Goal: Information Seeking & Learning: Learn about a topic

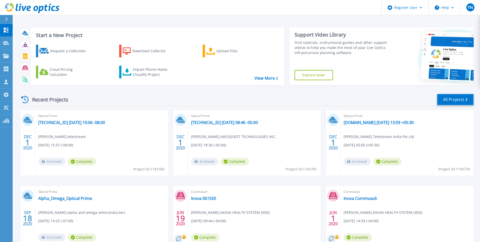
click at [457, 97] on link "All Projects" at bounding box center [455, 99] width 37 height 11
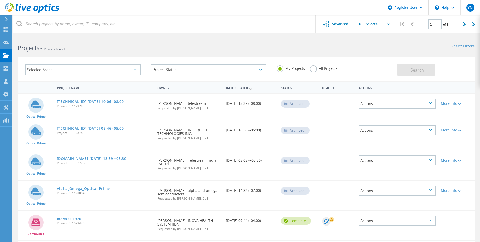
click at [316, 67] on label "All Projects" at bounding box center [324, 67] width 28 height 5
click at [0, 0] on input "All Projects" at bounding box center [0, 0] width 0 height 0
click at [419, 69] on span "Search" at bounding box center [417, 70] width 13 height 6
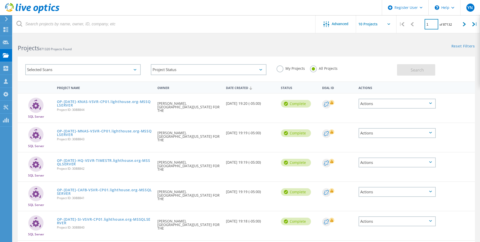
click at [433, 24] on input "1" at bounding box center [432, 24] width 14 height 10
click at [443, 34] on div at bounding box center [240, 33] width 480 height 1
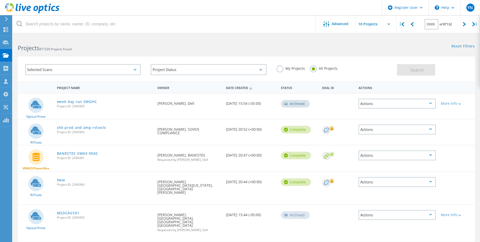
click at [134, 74] on div "Selected Scans" at bounding box center [82, 69] width 115 height 11
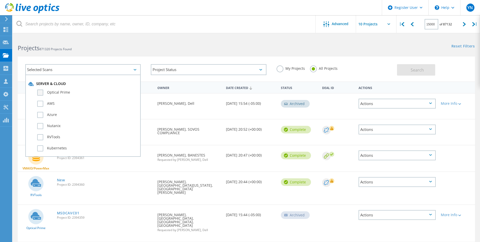
click at [43, 92] on label "Optical Prime" at bounding box center [87, 92] width 101 height 6
click at [0, 0] on input "Optical Prime" at bounding box center [0, 0] width 0 height 0
click at [421, 75] on button "Search" at bounding box center [416, 69] width 38 height 11
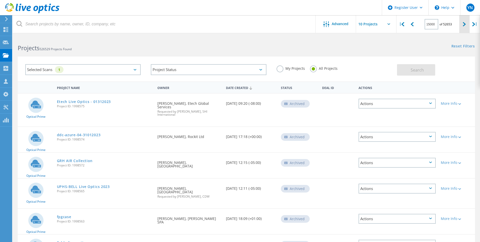
click at [462, 25] on div at bounding box center [465, 24] width 10 height 18
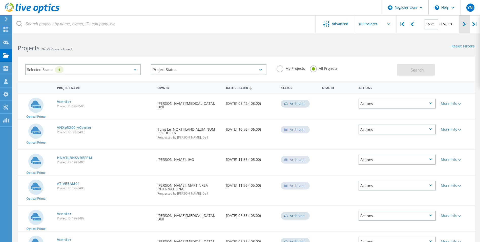
click at [462, 25] on div at bounding box center [465, 24] width 10 height 18
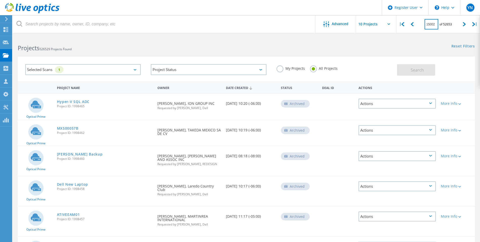
drag, startPoint x: 439, startPoint y: 23, endPoint x: 424, endPoint y: 24, distance: 14.8
click at [424, 24] on div "15002 of 52653" at bounding box center [439, 22] width 42 height 14
click at [430, 25] on input "15002" at bounding box center [432, 24] width 14 height 10
drag, startPoint x: 427, startPoint y: 23, endPoint x: 440, endPoint y: 24, distance: 12.7
click at [440, 24] on div "15002 of 52653" at bounding box center [439, 22] width 42 height 14
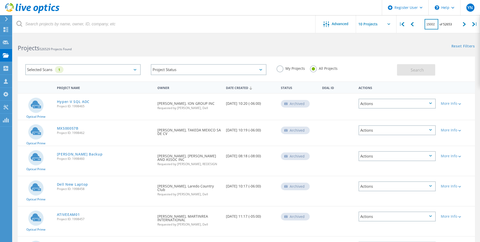
click at [432, 26] on input "15002" at bounding box center [432, 24] width 14 height 10
type input "1"
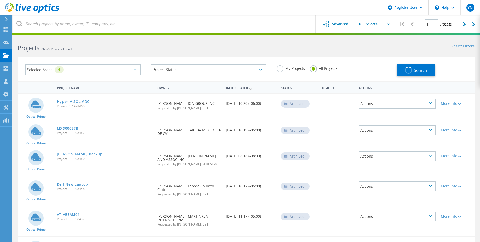
click at [408, 40] on div "Reset Filters Show Filters" at bounding box center [363, 41] width 234 height 9
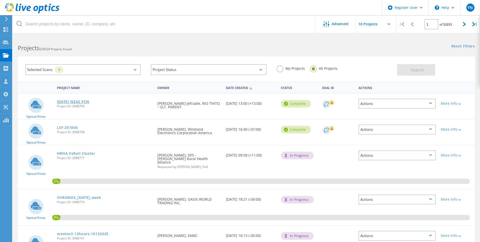
click at [83, 102] on link "Monday NZAS PCN" at bounding box center [73, 102] width 33 height 4
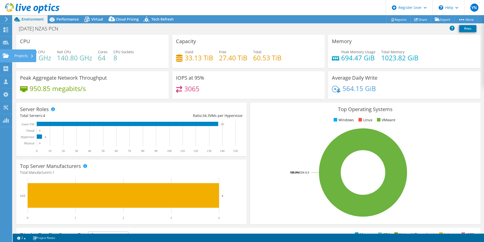
click at [7, 58] on div at bounding box center [6, 56] width 6 height 6
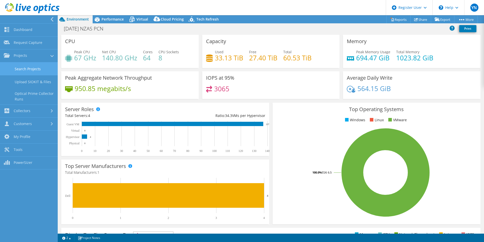
click at [46, 72] on link "Search Projects" at bounding box center [29, 68] width 58 height 13
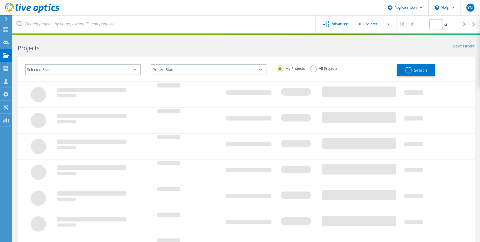
type input "1"
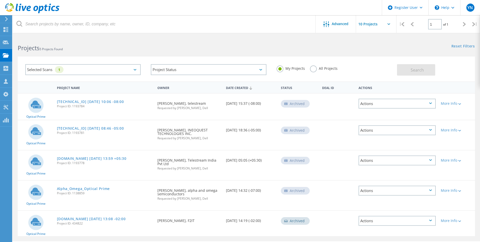
drag, startPoint x: 315, startPoint y: 67, endPoint x: 174, endPoint y: 37, distance: 143.8
click at [315, 68] on label "All Projects" at bounding box center [324, 67] width 28 height 5
click at [0, 0] on input "All Projects" at bounding box center [0, 0] width 0 height 0
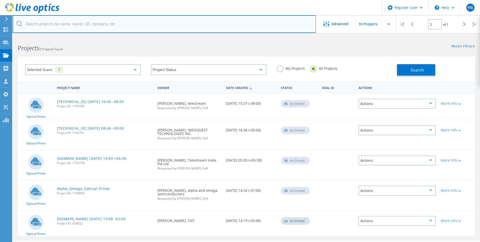
click at [137, 25] on input "text" at bounding box center [164, 24] width 303 height 18
paste input "2176070"
type input "2176070"
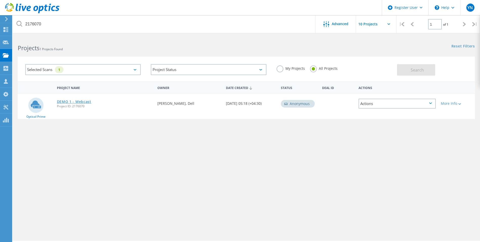
click at [83, 101] on link "DEMO 1 - Webcast" at bounding box center [74, 102] width 34 height 4
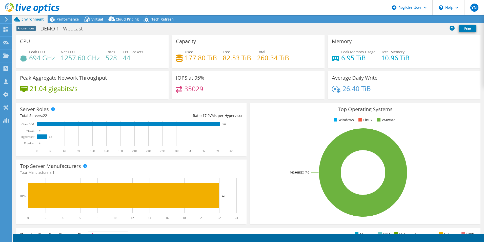
select select "USD"
select select "[GEOGRAPHIC_DATA]"
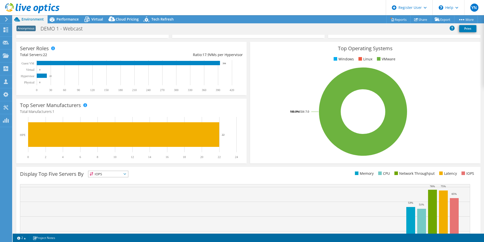
scroll to position [96, 0]
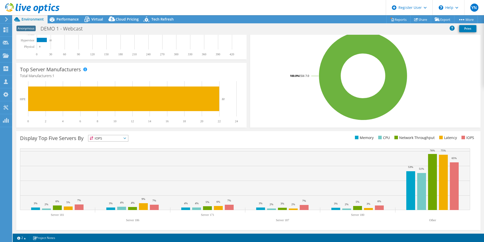
click at [126, 137] on icon at bounding box center [125, 138] width 3 height 2
click at [113, 145] on li "IOPS" at bounding box center [108, 144] width 40 height 7
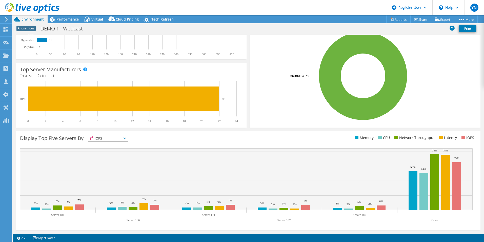
click at [128, 136] on span "IOPS" at bounding box center [108, 138] width 40 height 6
click at [121, 157] on li "CPU" at bounding box center [108, 158] width 40 height 7
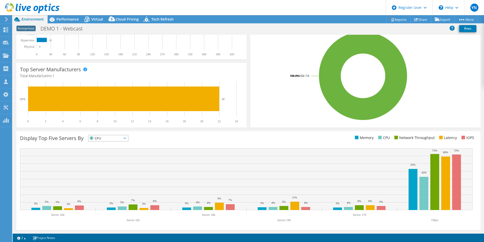
click at [128, 139] on span "CPU" at bounding box center [108, 138] width 40 height 6
click at [110, 171] on li "Latency" at bounding box center [108, 172] width 40 height 7
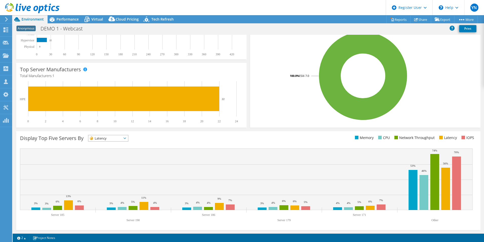
click at [126, 137] on icon at bounding box center [125, 138] width 3 height 2
click at [107, 144] on li "IOPS" at bounding box center [108, 144] width 40 height 7
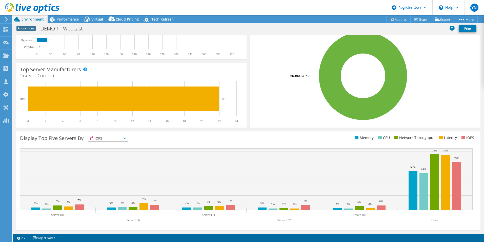
click at [122, 138] on span "IOPS" at bounding box center [104, 138] width 33 height 6
click at [198, 140] on div "Display Top Five Servers By IOPS IOPS" at bounding box center [134, 139] width 228 height 8
click at [126, 139] on icon at bounding box center [125, 138] width 3 height 2
click at [130, 139] on div "Display Top Five Servers By IOPS IOPS" at bounding box center [134, 139] width 228 height 8
click at [224, 176] on rect at bounding box center [246, 179] width 453 height 62
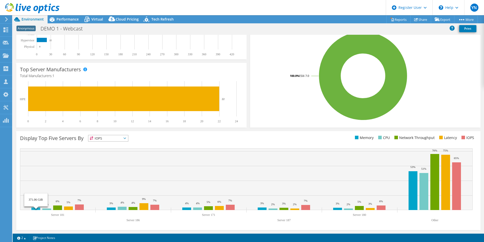
click at [34, 208] on rect at bounding box center [35, 208] width 9 height 3
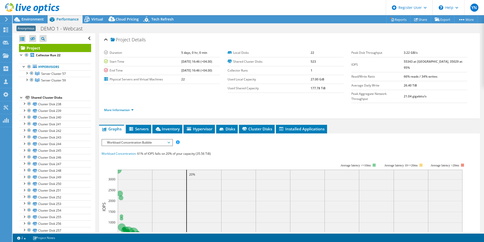
scroll to position [0, 0]
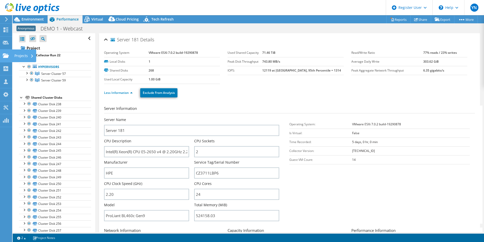
click at [8, 56] on use at bounding box center [6, 55] width 6 height 4
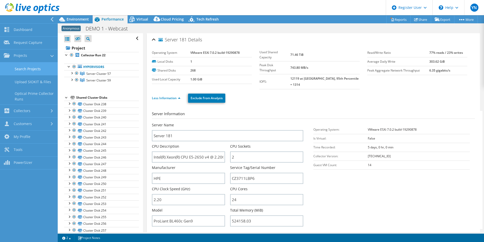
click at [36, 70] on link "Search Projects" at bounding box center [29, 68] width 58 height 13
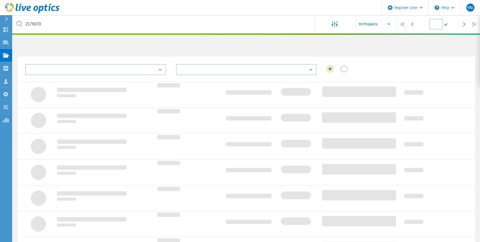
type input "1"
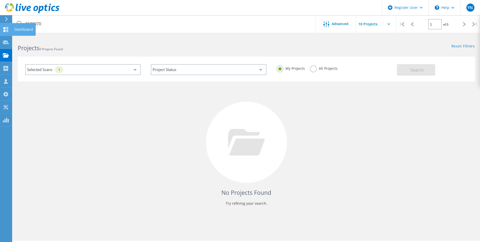
click at [6, 30] on icon at bounding box center [6, 29] width 6 height 5
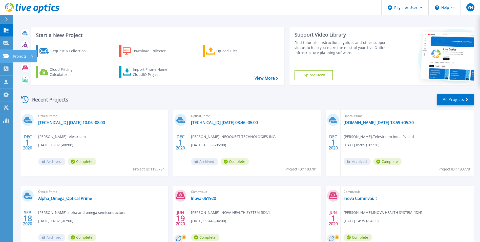
click at [6, 55] on icon at bounding box center [6, 56] width 6 height 4
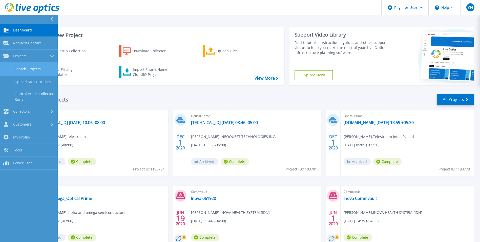
click at [28, 68] on link "Search Projects" at bounding box center [29, 69] width 58 height 13
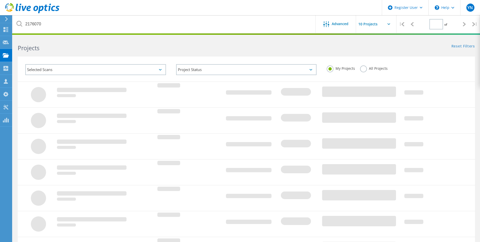
type input "1"
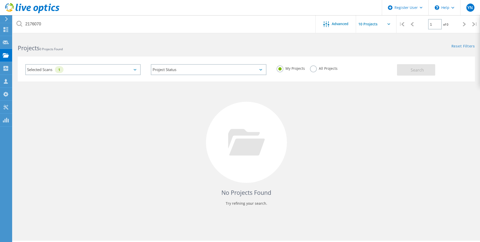
click at [313, 70] on label "All Projects" at bounding box center [324, 67] width 28 height 5
click at [0, 0] on input "All Projects" at bounding box center [0, 0] width 0 height 0
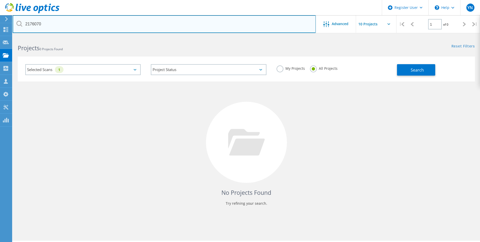
click at [88, 24] on input "2176070" at bounding box center [164, 24] width 303 height 18
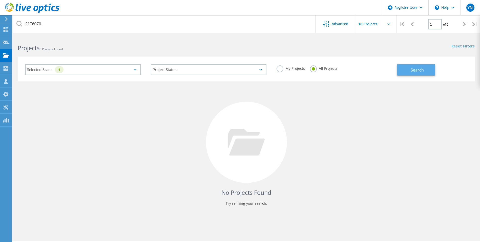
click at [416, 72] on span "Search" at bounding box center [417, 70] width 13 height 6
